Goal: Information Seeking & Learning: Learn about a topic

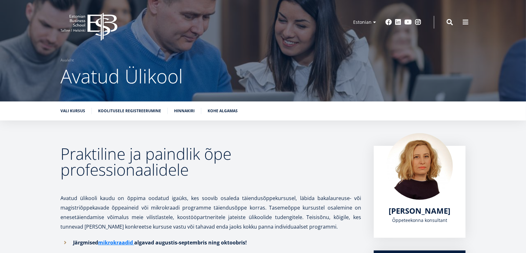
click at [84, 23] on icon "EBS Logo Created with Sketch." at bounding box center [88, 27] width 57 height 28
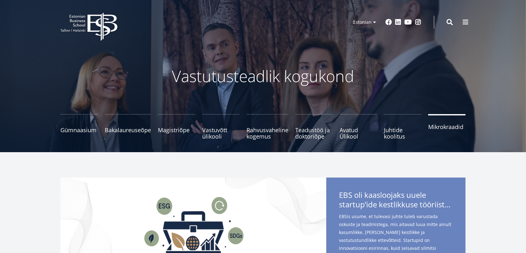
click at [457, 128] on span "Mikrokraadid" at bounding box center [446, 126] width 37 height 6
click at [341, 132] on span "Avatud Ülikool Tutvu ja registreeru" at bounding box center [358, 129] width 37 height 13
